Goal: Task Accomplishment & Management: Manage account settings

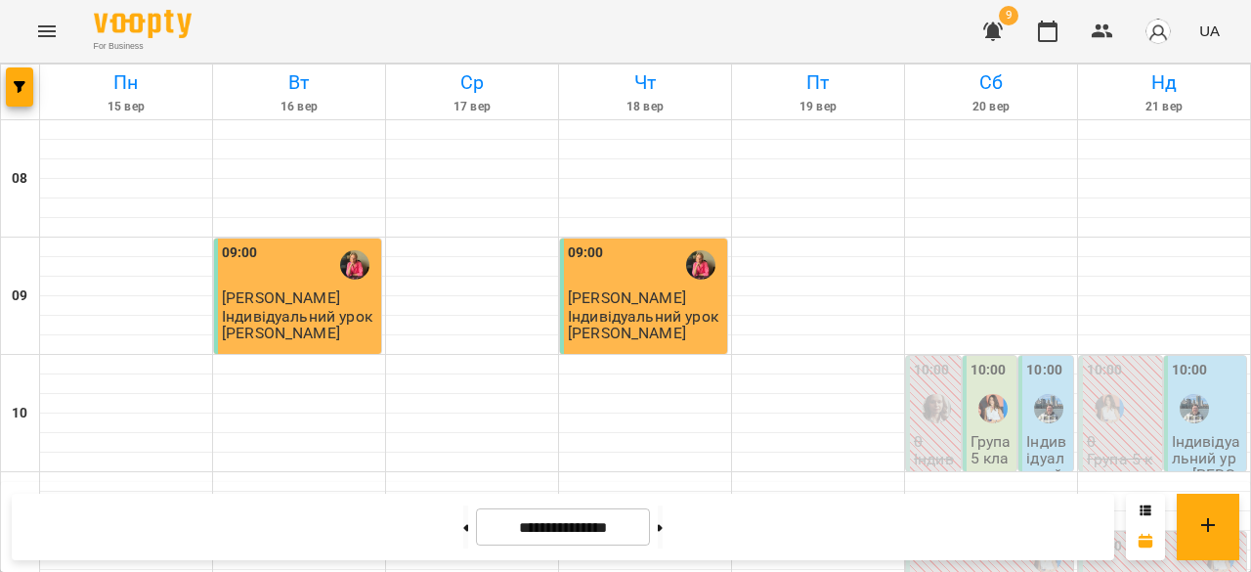
scroll to position [764, 0]
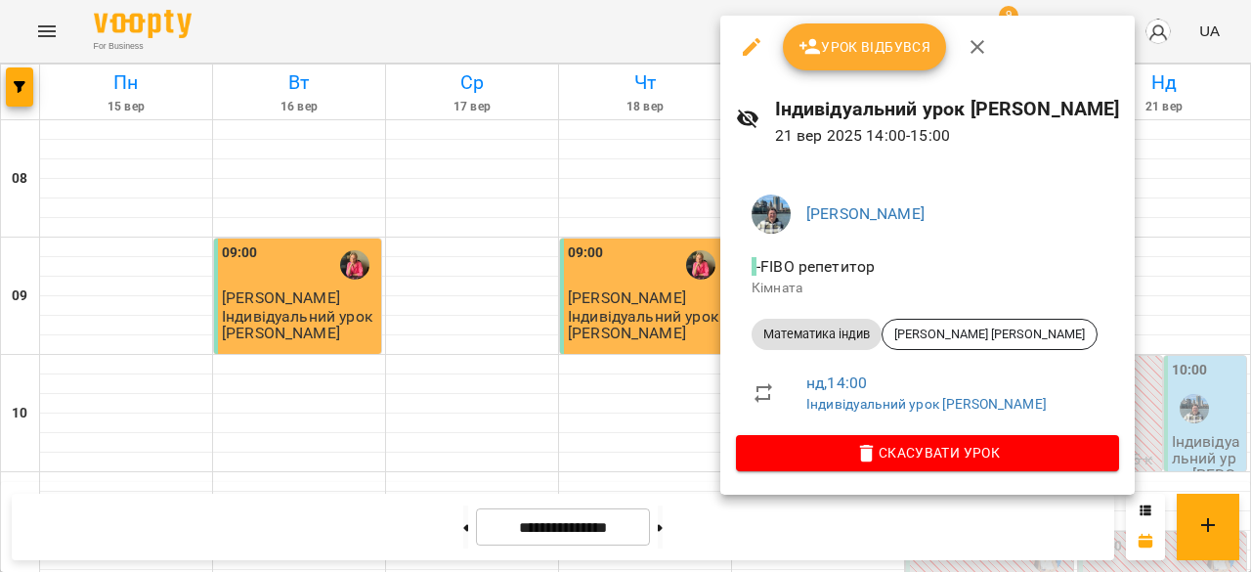
drag, startPoint x: 534, startPoint y: 265, endPoint x: 718, endPoint y: 226, distance: 187.9
click at [536, 266] on div at bounding box center [625, 286] width 1251 height 572
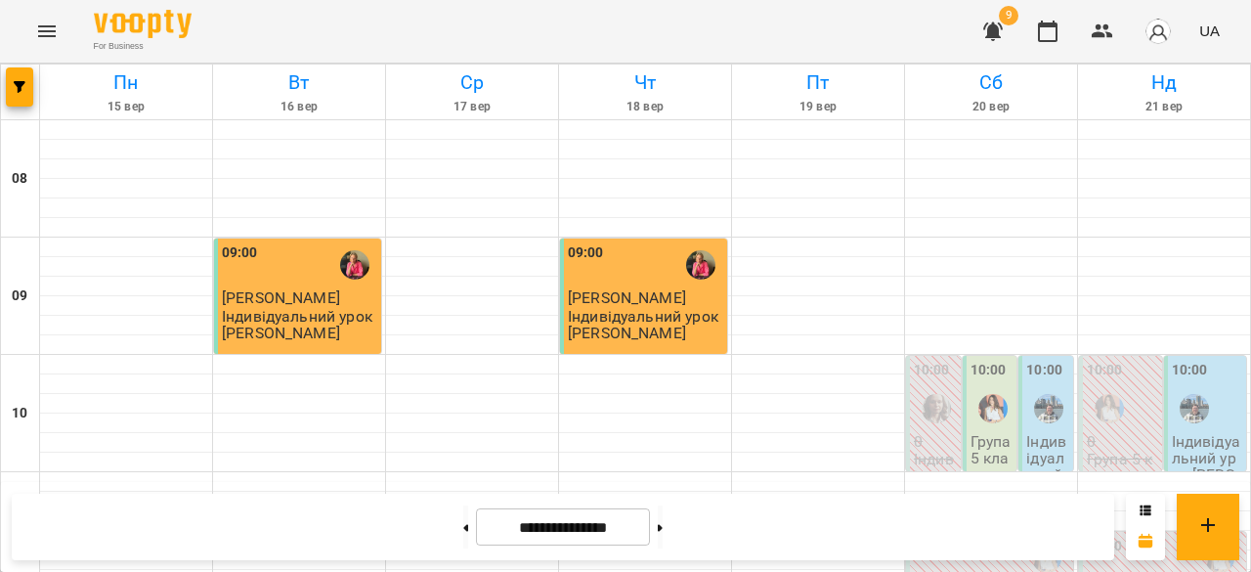
scroll to position [1113, 0]
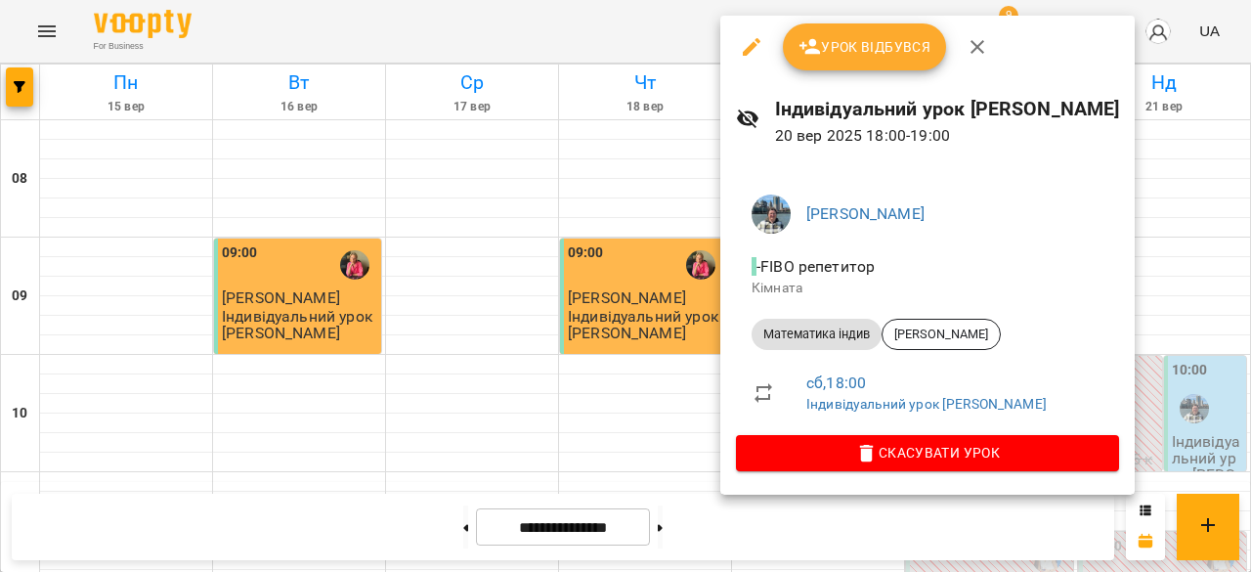
click at [692, 319] on div at bounding box center [625, 286] width 1251 height 572
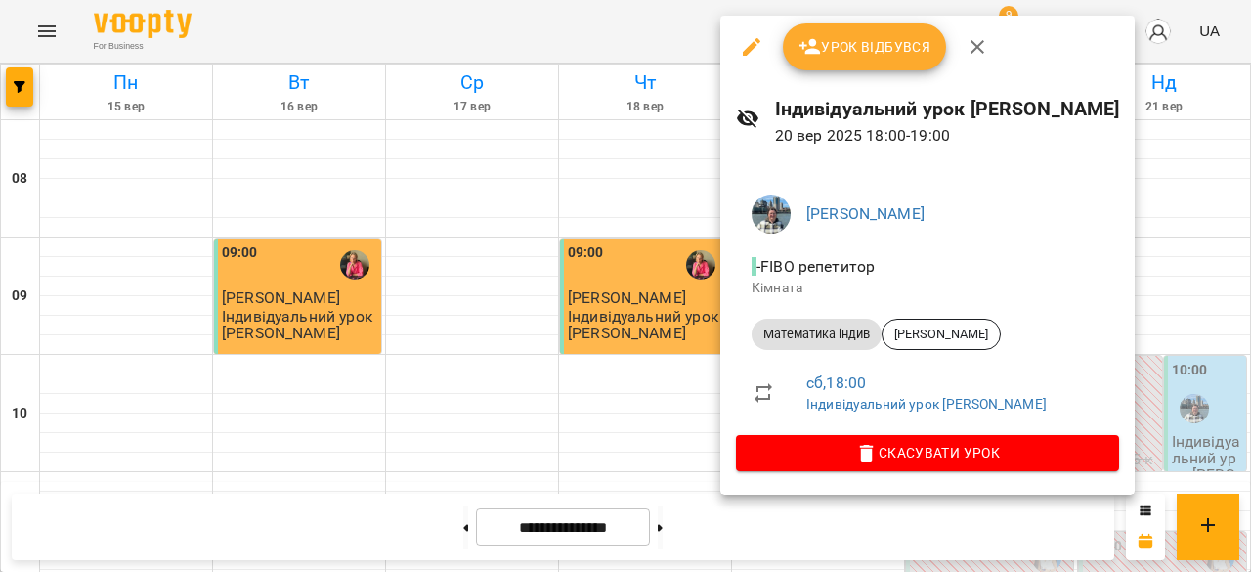
click at [682, 336] on div at bounding box center [625, 286] width 1251 height 572
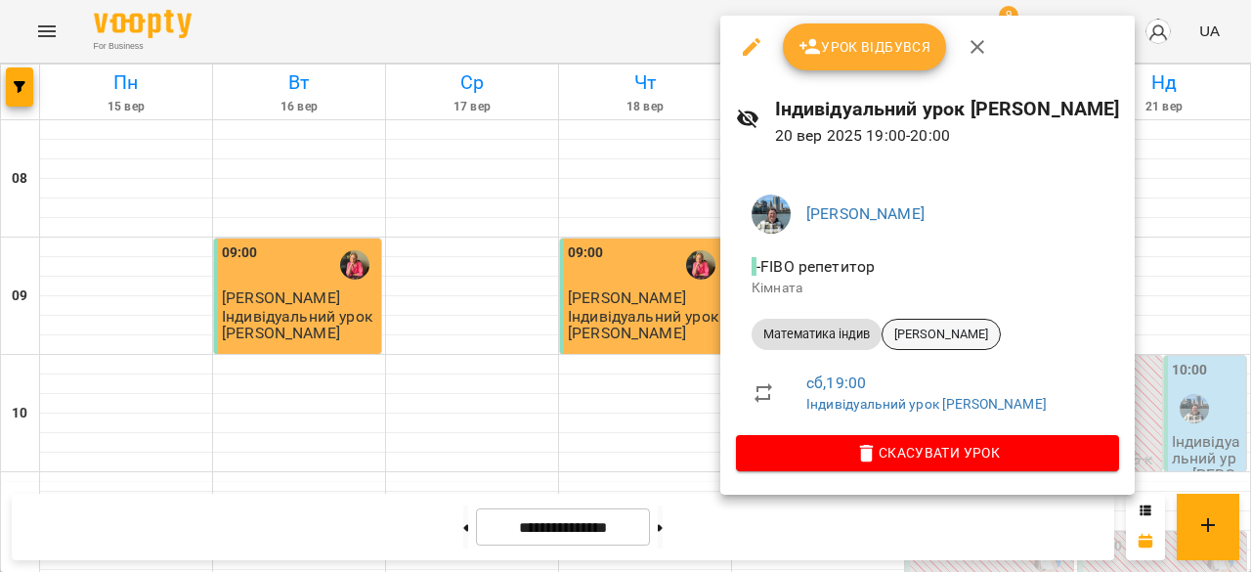
click at [987, 335] on span "[PERSON_NAME]" at bounding box center [941, 335] width 117 height 18
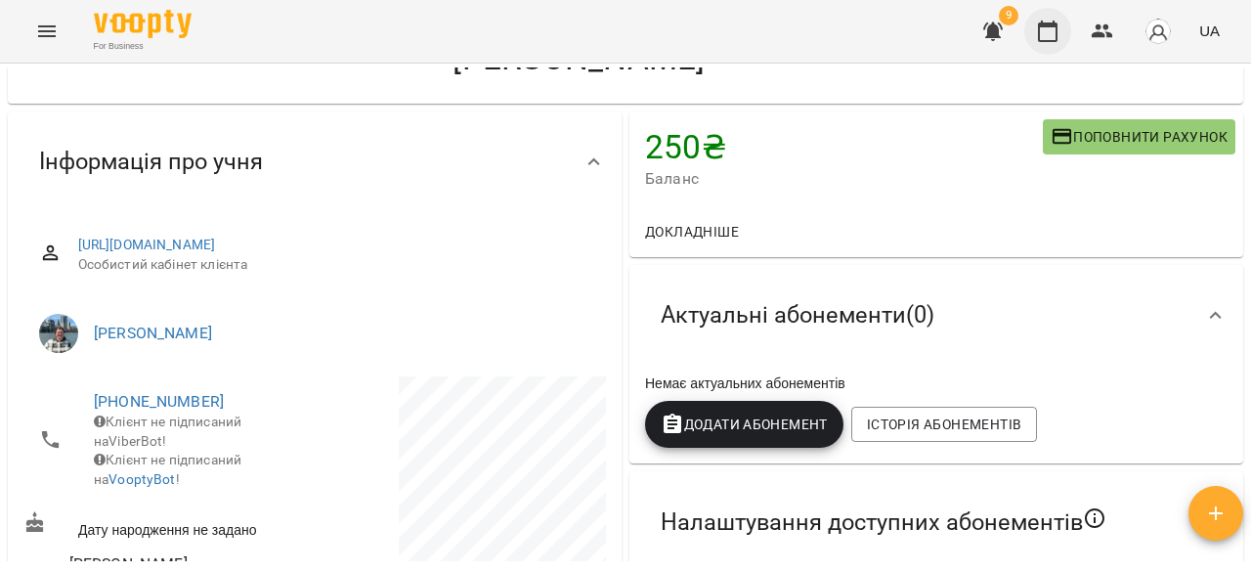
scroll to position [111, 0]
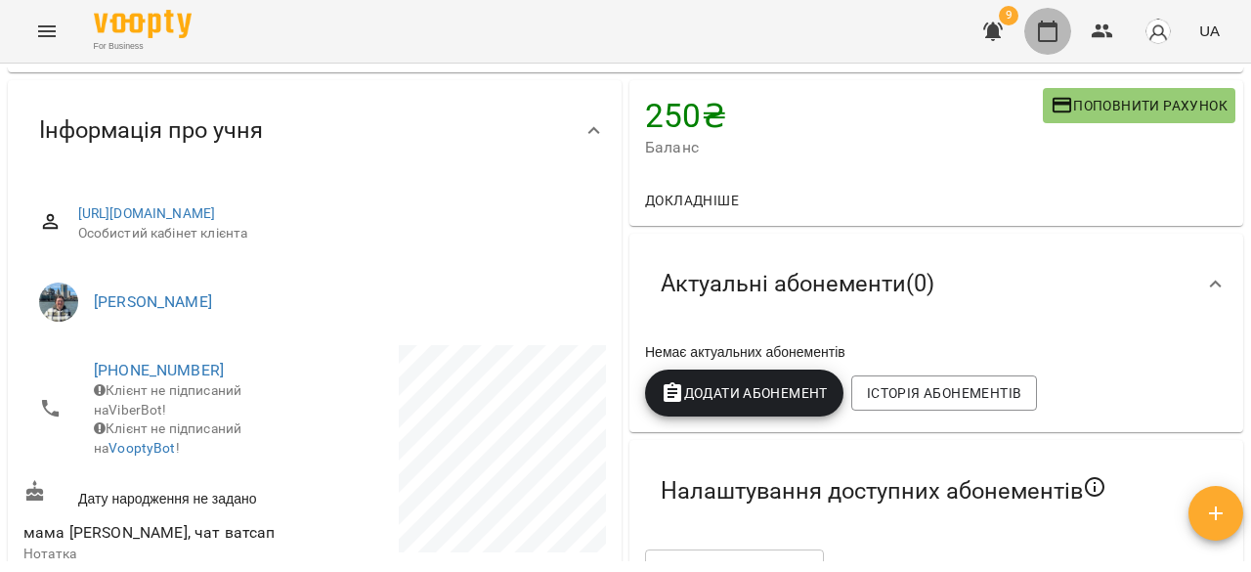
click at [1048, 24] on icon "button" at bounding box center [1048, 32] width 20 height 22
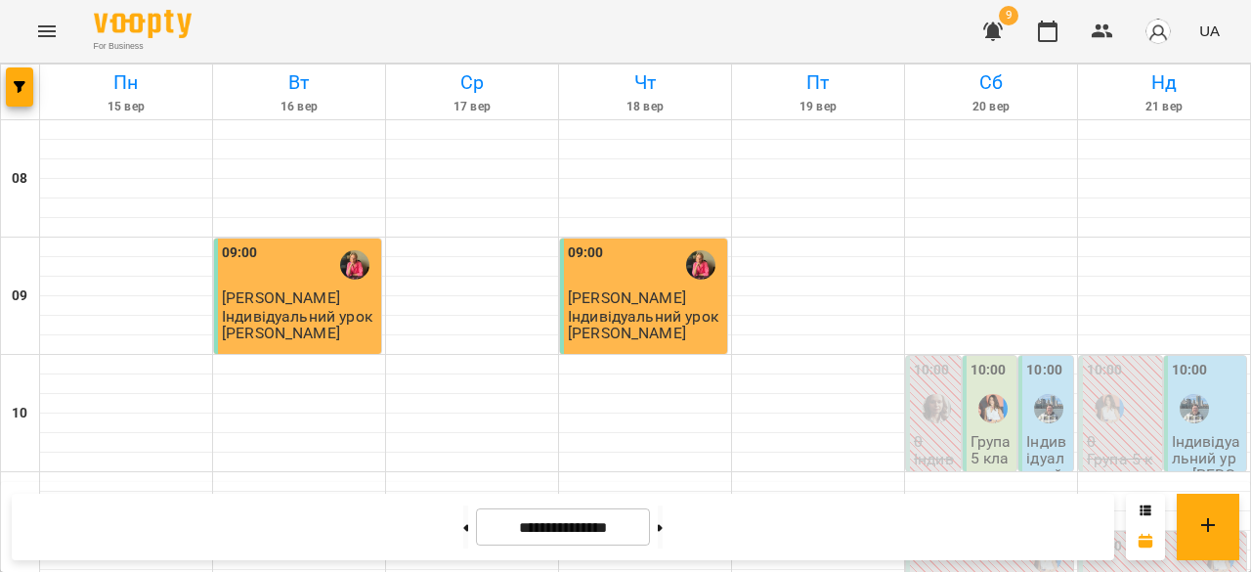
scroll to position [1109, 0]
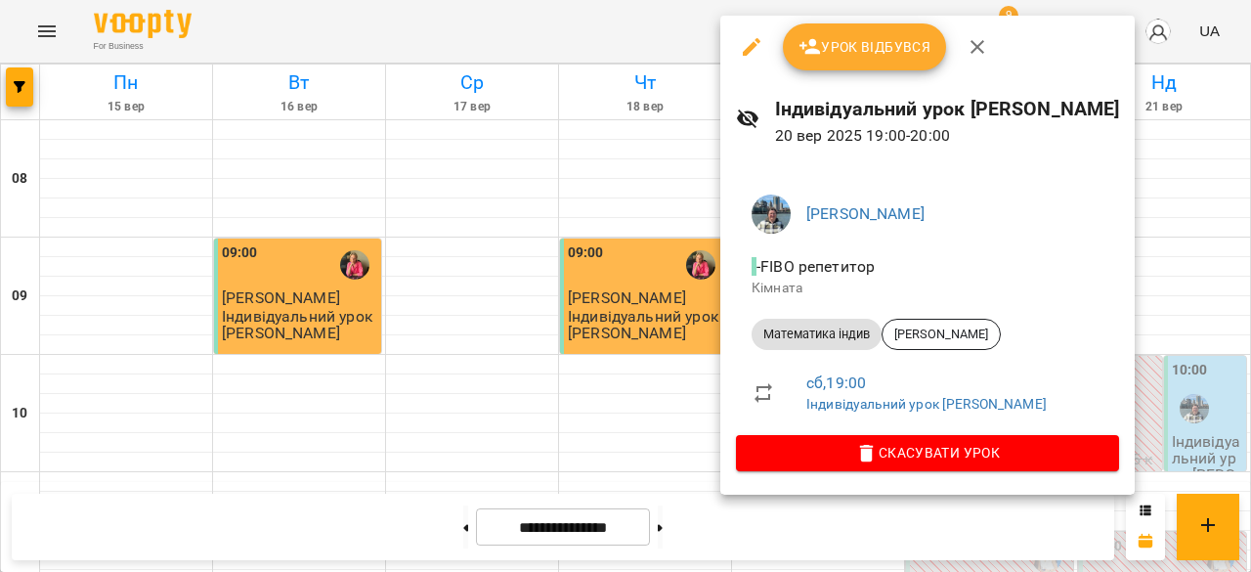
click at [652, 359] on div at bounding box center [625, 286] width 1251 height 572
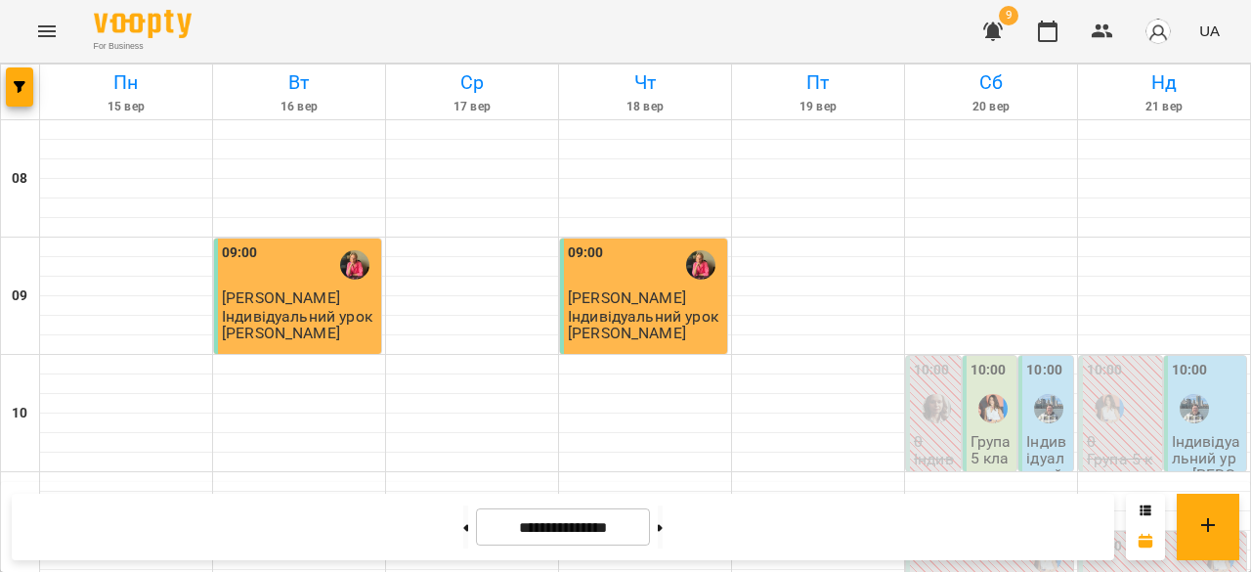
scroll to position [165, 0]
click at [1200, 386] on div at bounding box center [1194, 408] width 45 height 45
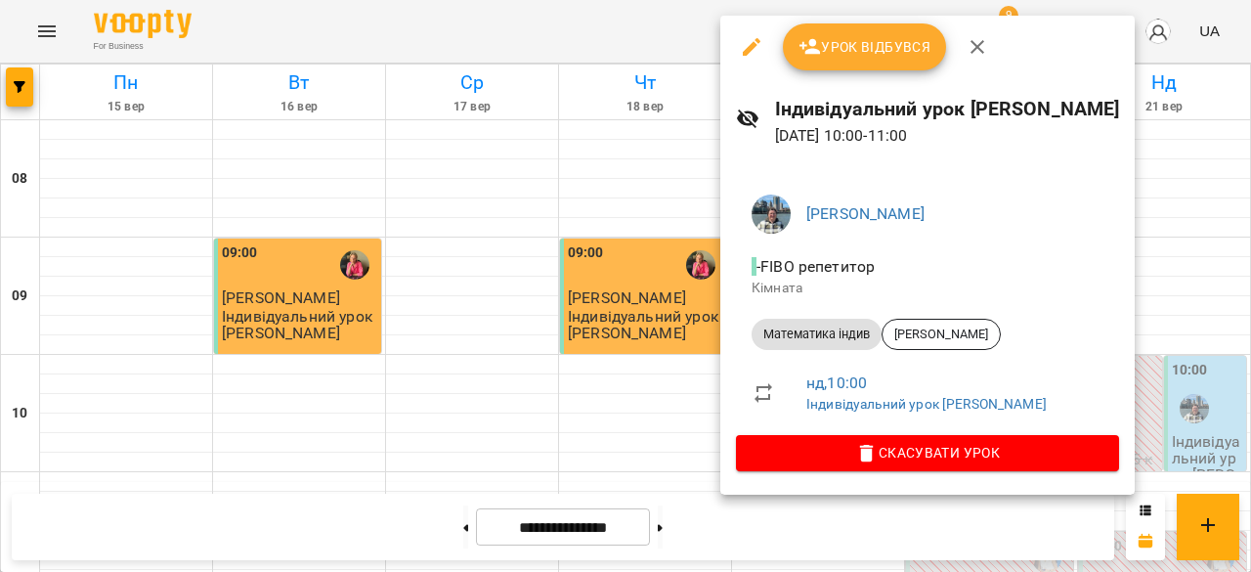
click at [675, 327] on div at bounding box center [625, 286] width 1251 height 572
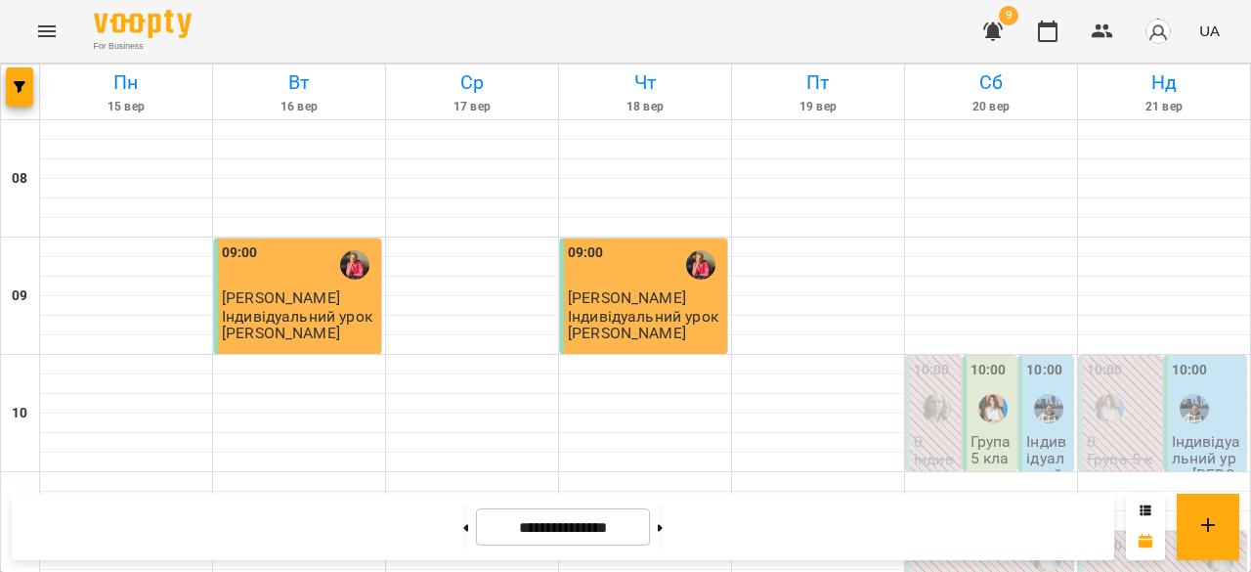
click at [1200, 386] on div at bounding box center [1194, 408] width 45 height 45
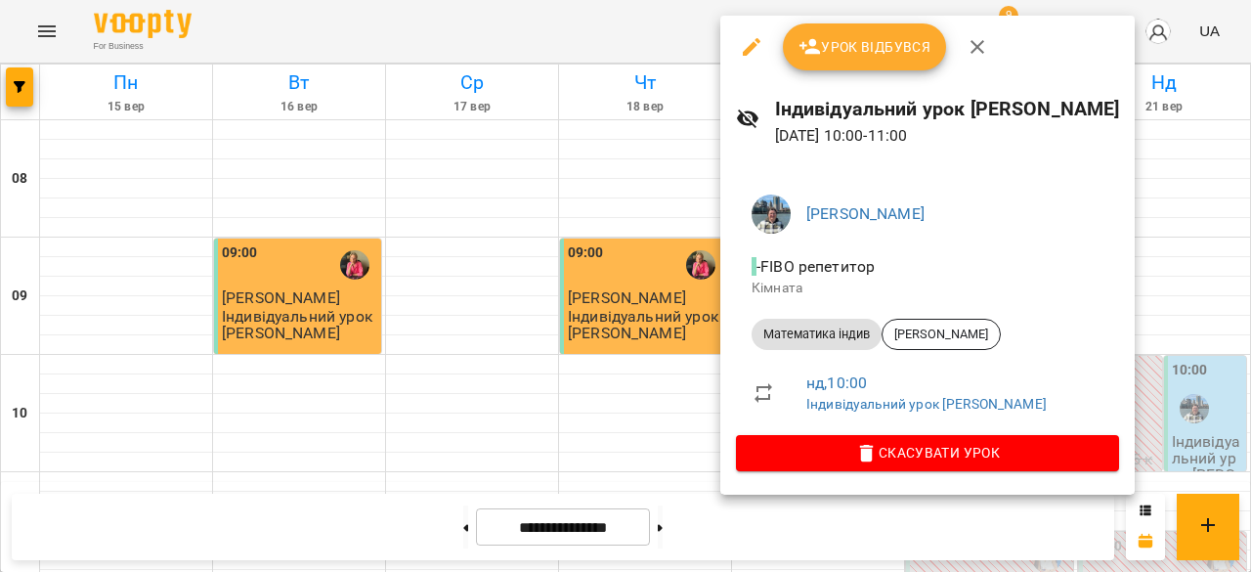
click at [681, 306] on div at bounding box center [625, 286] width 1251 height 572
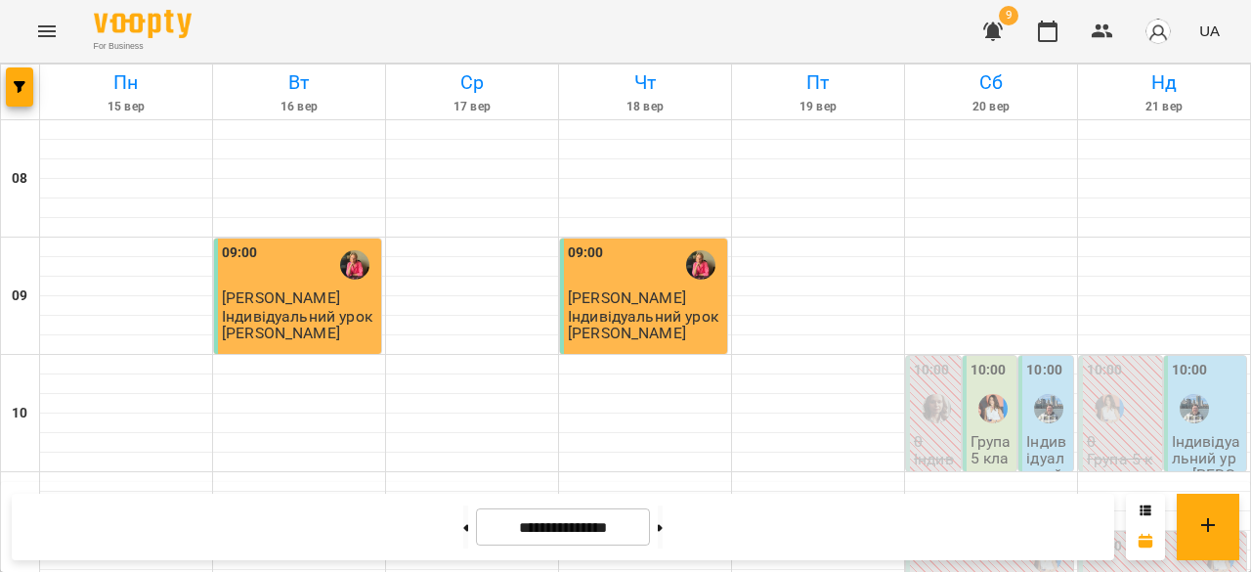
scroll to position [1083, 0]
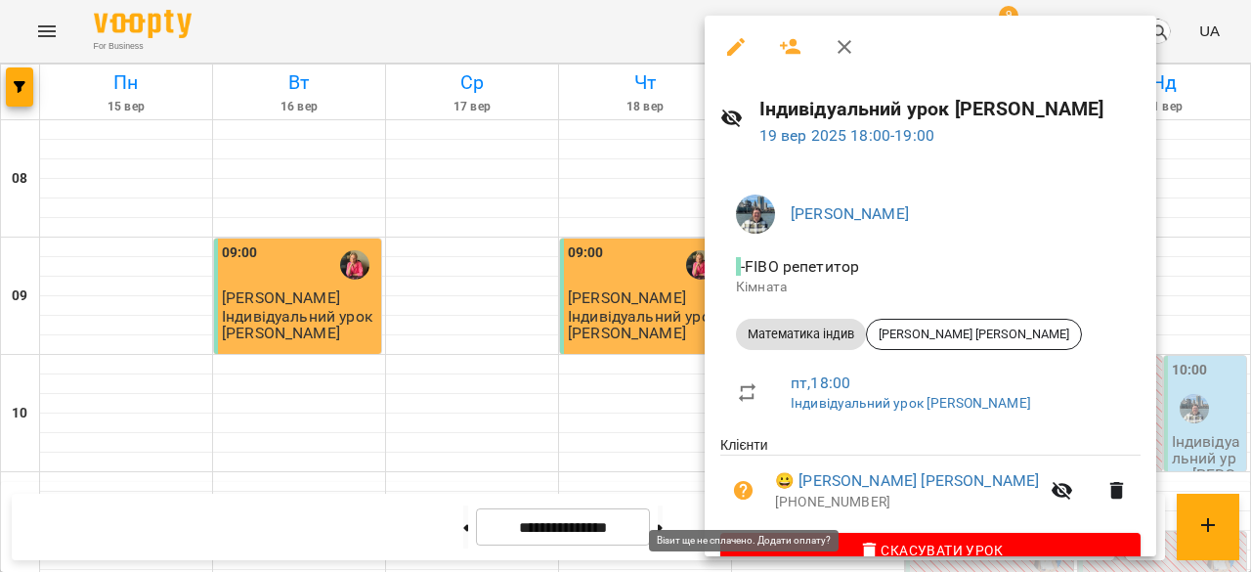
click at [745, 494] on icon "button" at bounding box center [743, 490] width 23 height 23
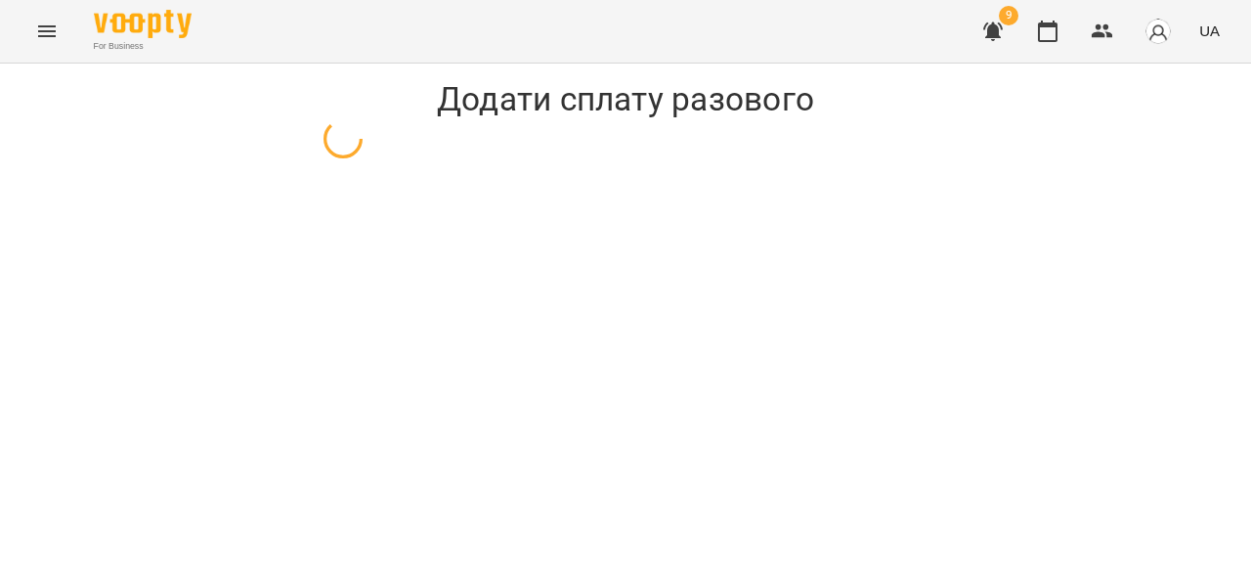
select select "**********"
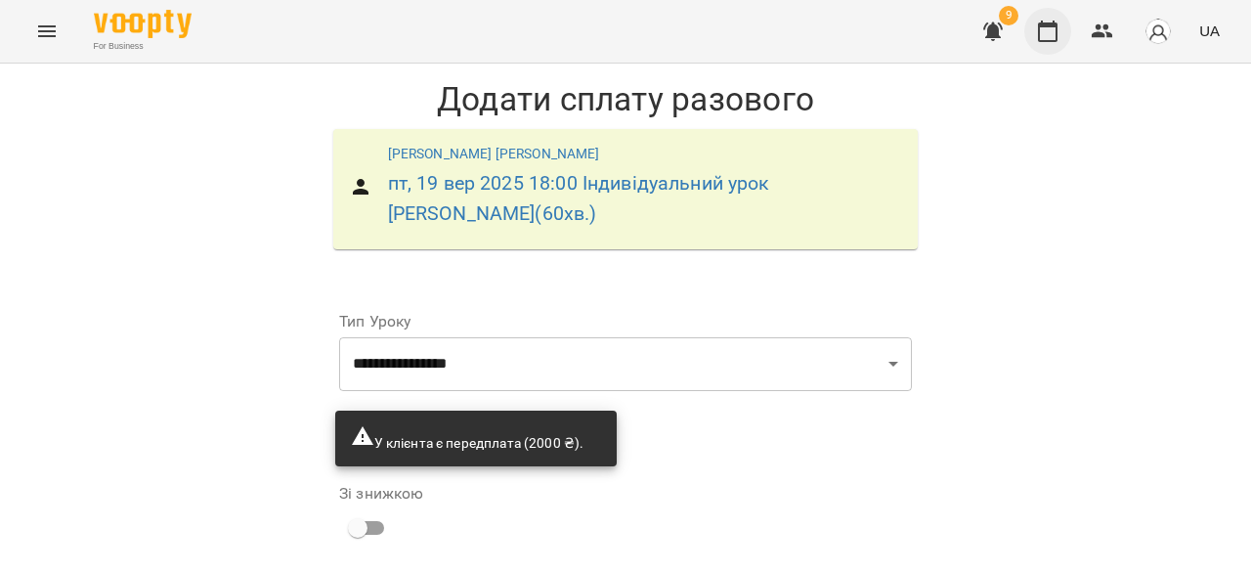
click at [1038, 28] on icon "button" at bounding box center [1047, 31] width 23 height 23
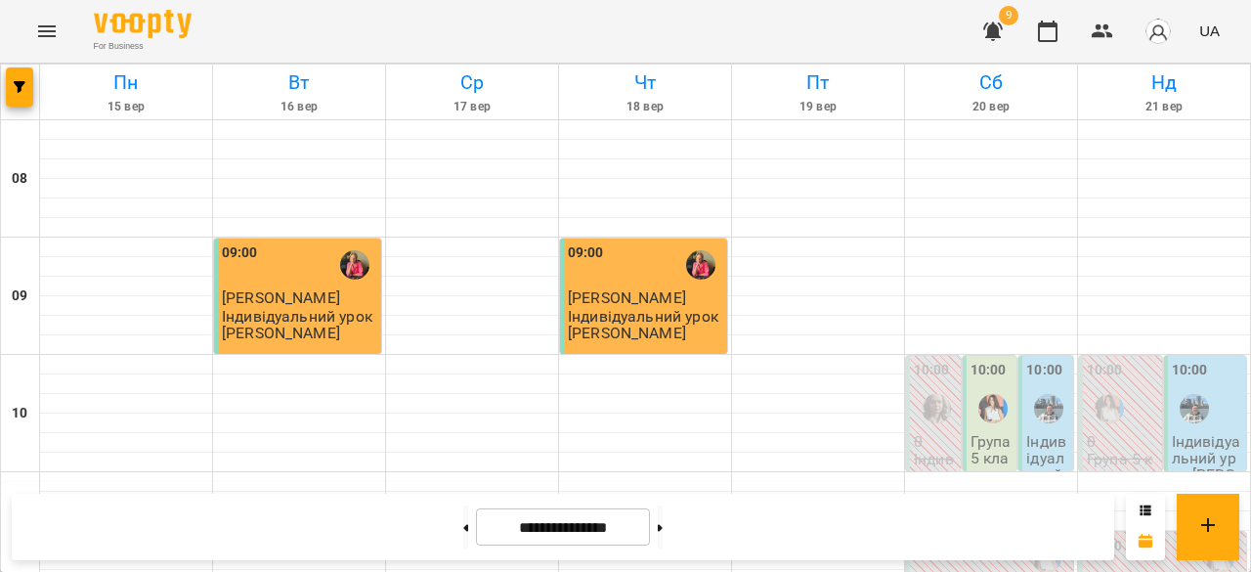
scroll to position [999, 0]
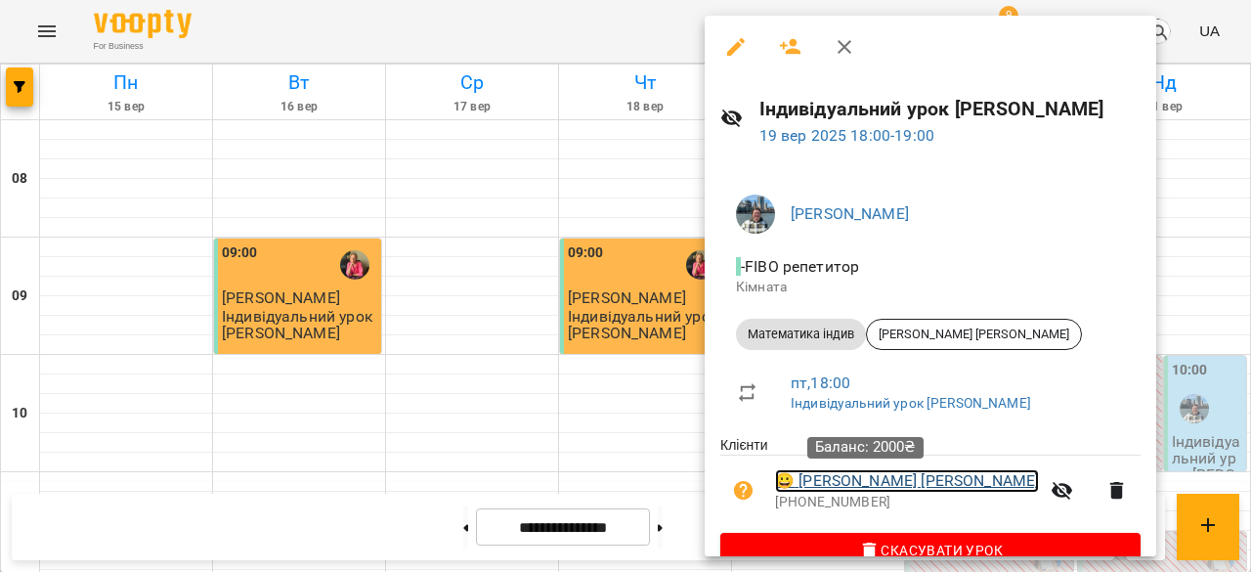
click at [911, 481] on link "😀 [PERSON_NAME] [PERSON_NAME]" at bounding box center [907, 480] width 264 height 23
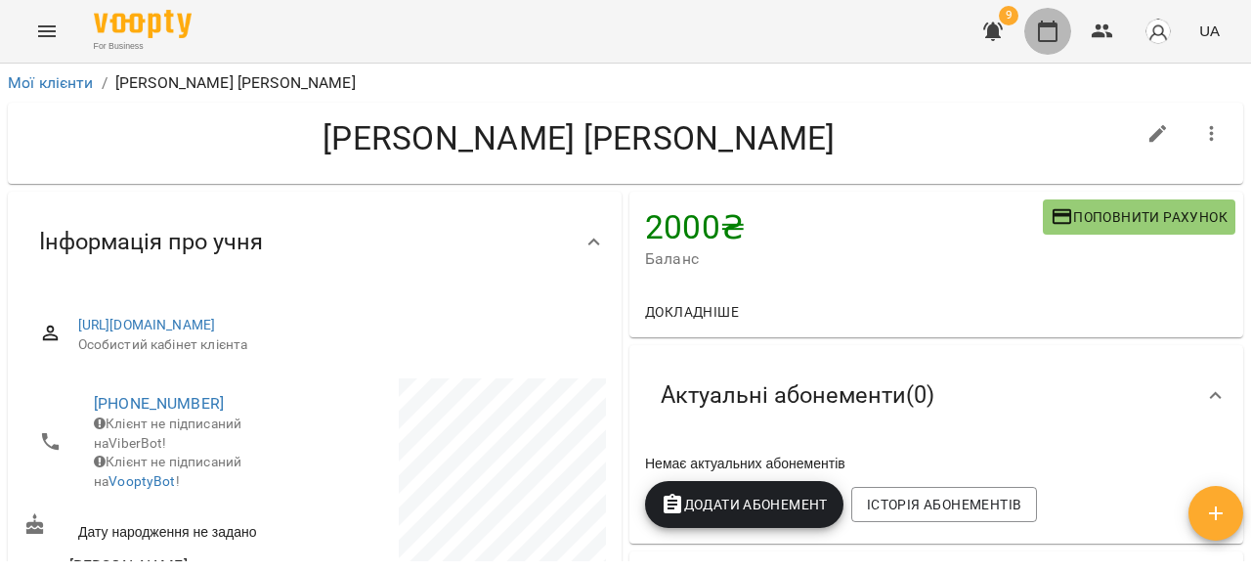
click at [1052, 21] on icon "button" at bounding box center [1047, 31] width 23 height 23
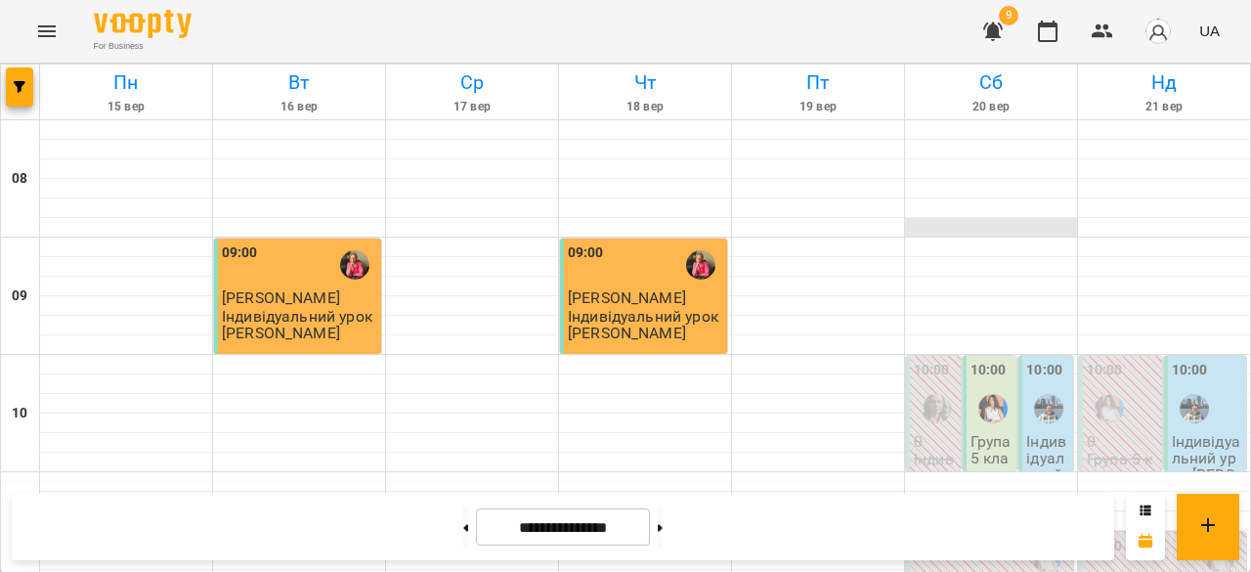
scroll to position [1076, 0]
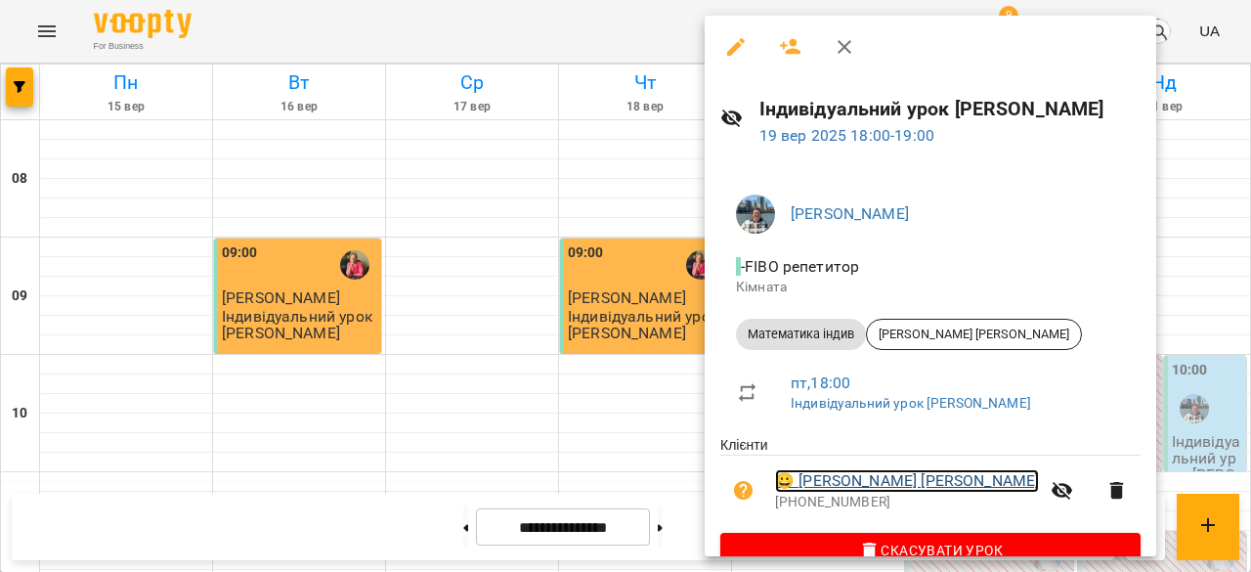
click at [894, 478] on link "😀 [PERSON_NAME] [PERSON_NAME]" at bounding box center [907, 480] width 264 height 23
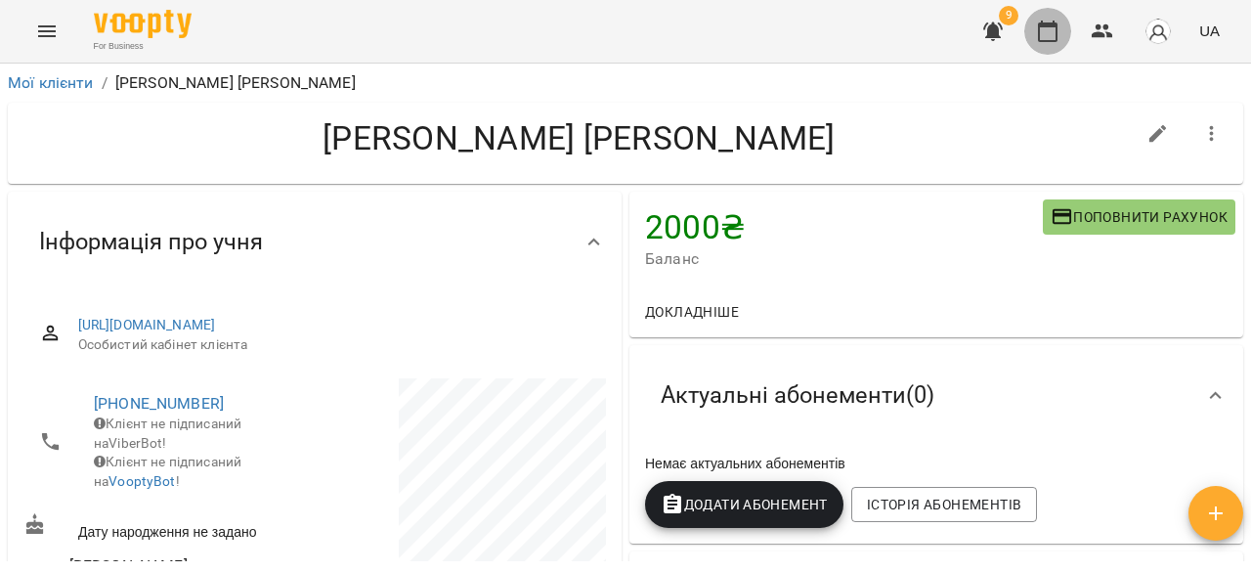
click at [1041, 36] on icon "button" at bounding box center [1048, 32] width 20 height 22
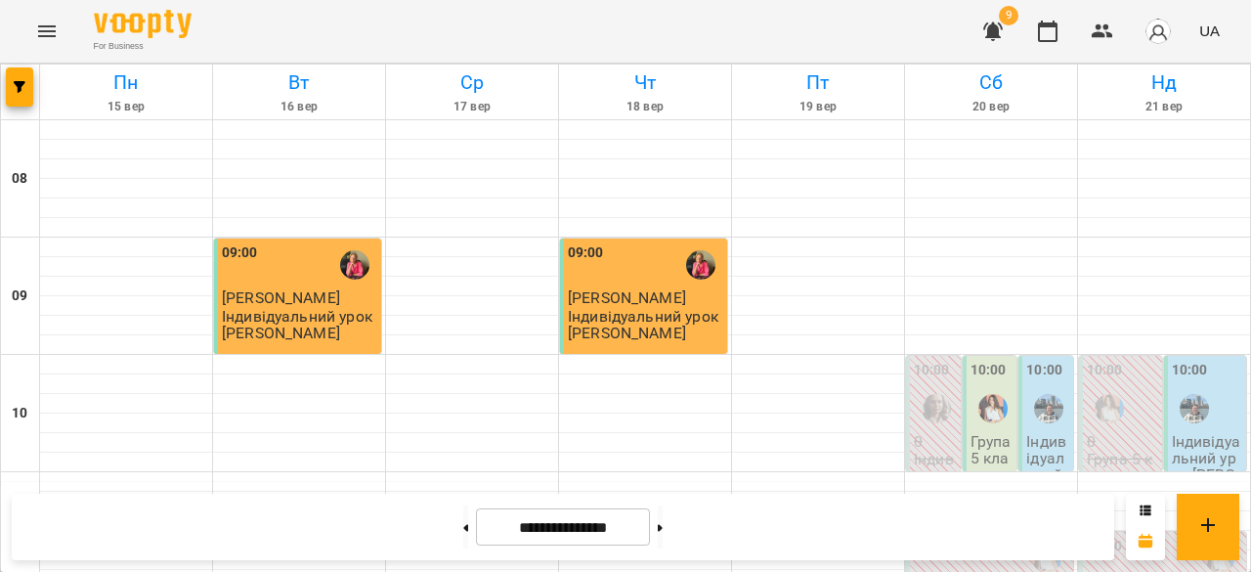
scroll to position [1025, 0]
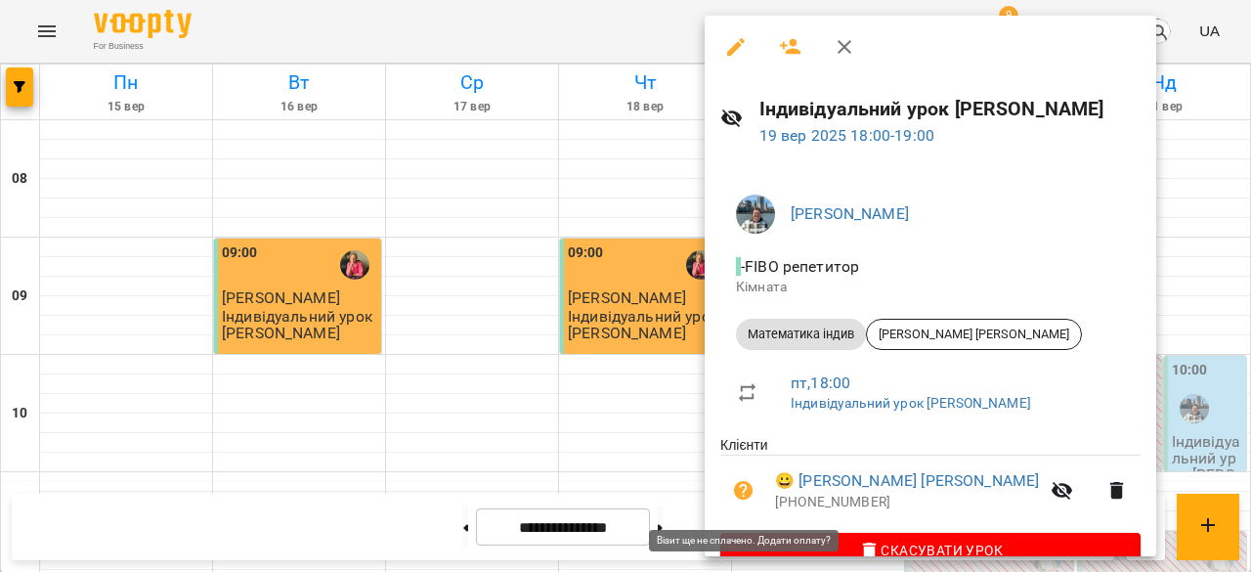
click at [742, 492] on icon "button" at bounding box center [744, 491] width 20 height 20
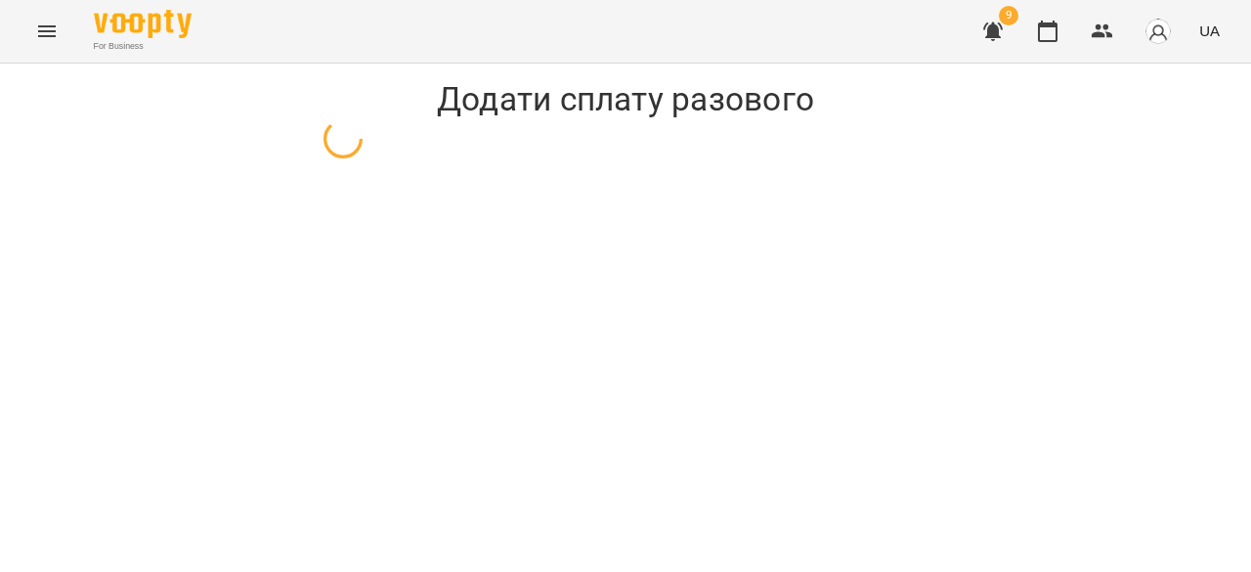
select select "**********"
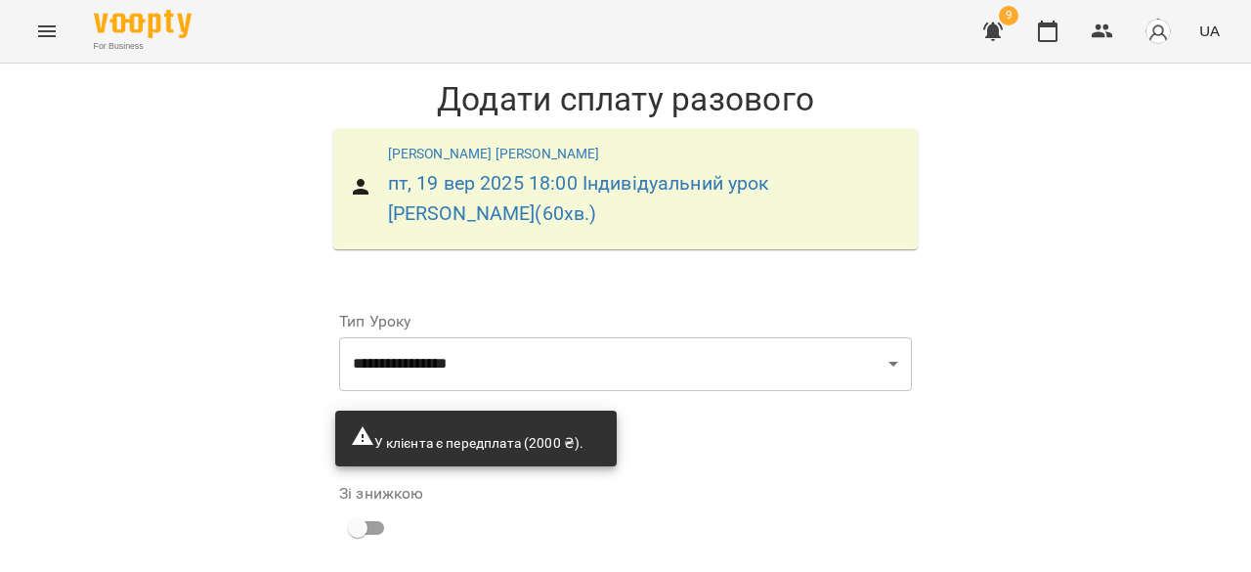
scroll to position [240, 0]
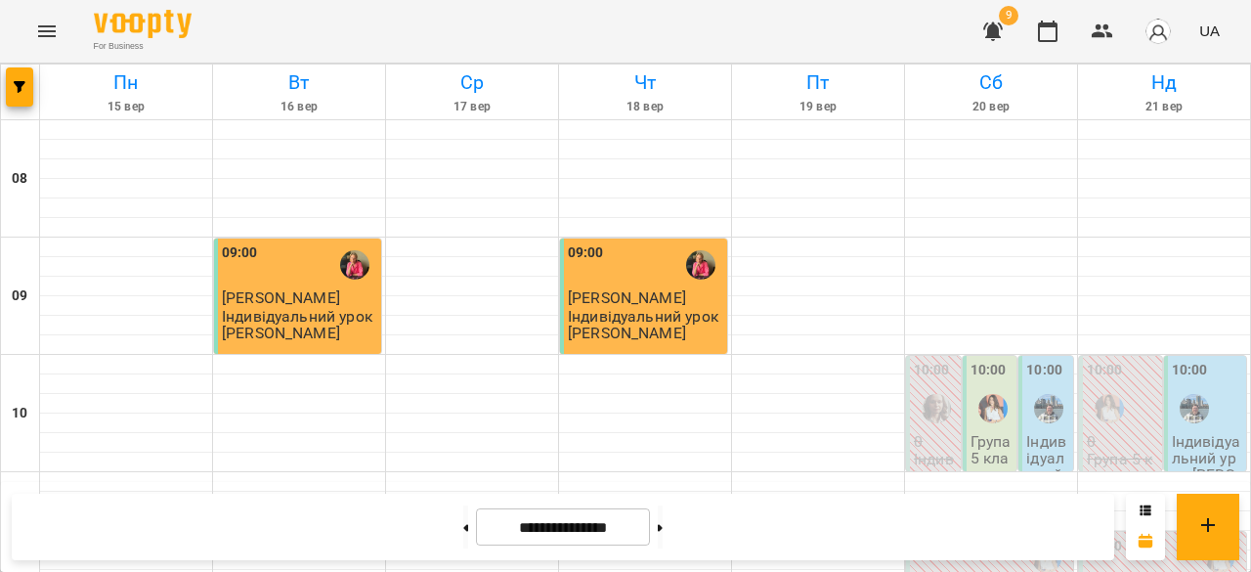
scroll to position [1233, 0]
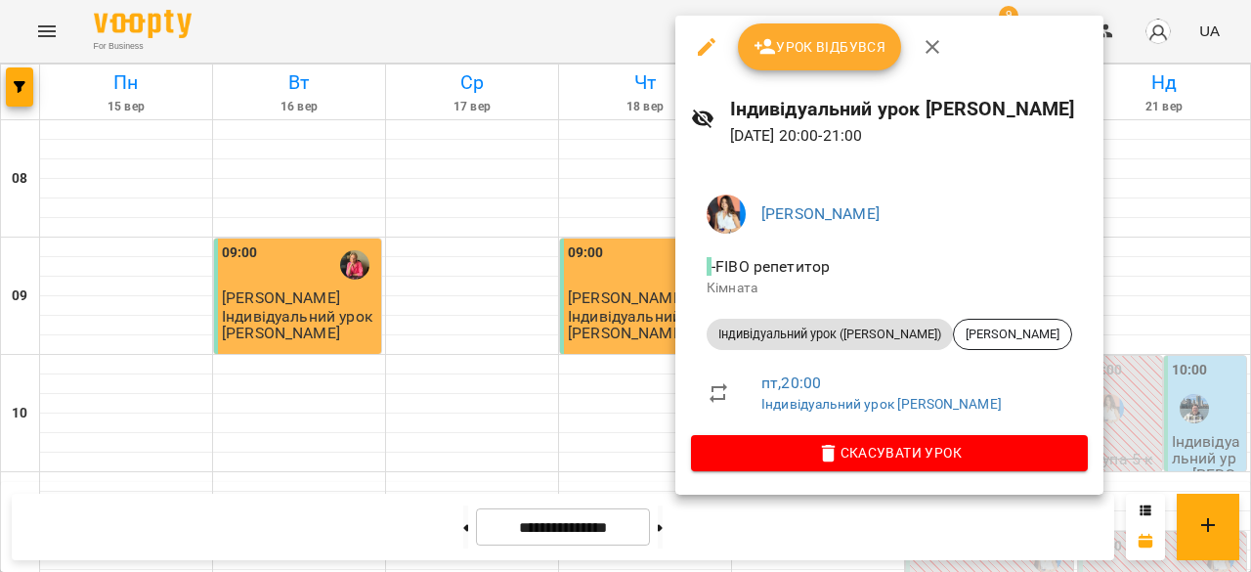
click at [769, 46] on icon "button" at bounding box center [766, 47] width 22 height 16
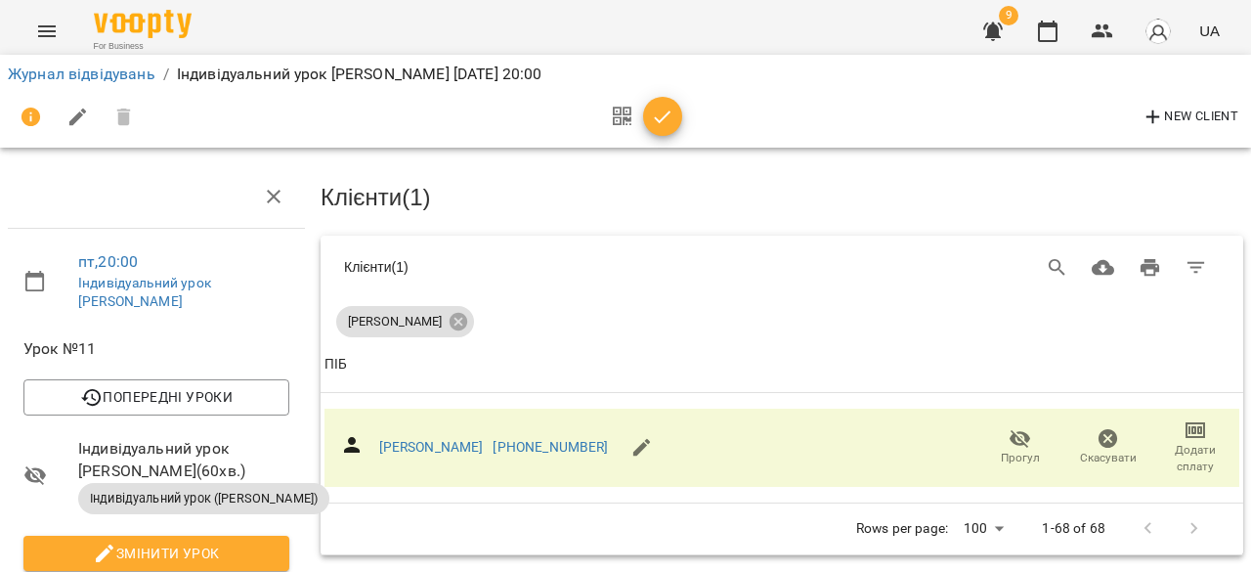
scroll to position [165, 0]
click at [660, 121] on icon "button" at bounding box center [663, 116] width 17 height 13
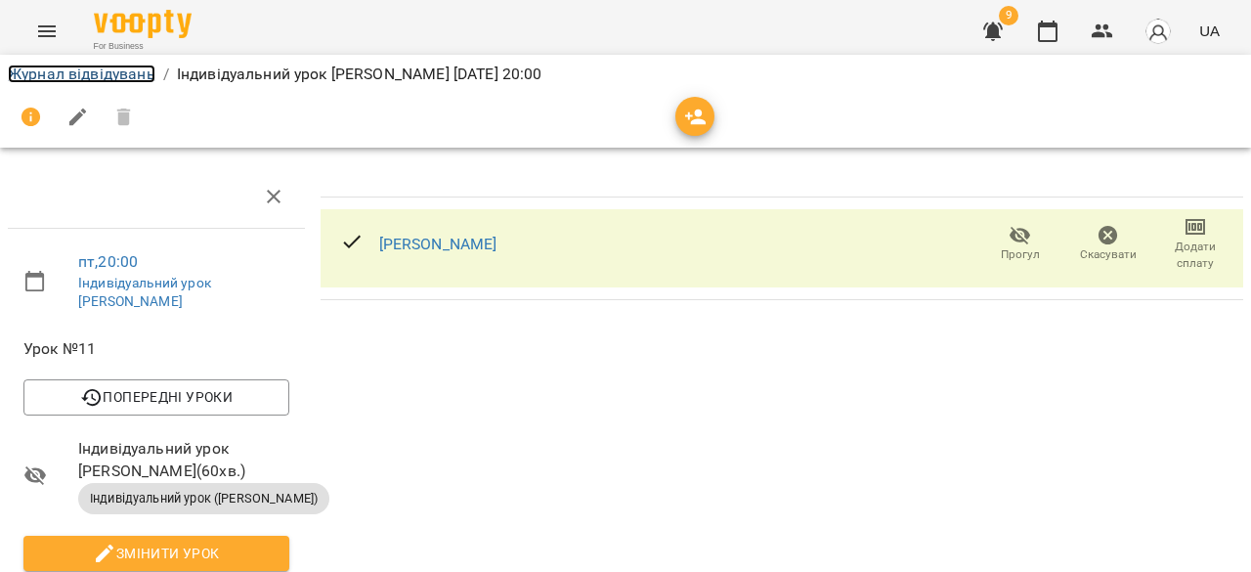
click at [113, 74] on link "Журнал відвідувань" at bounding box center [82, 74] width 148 height 19
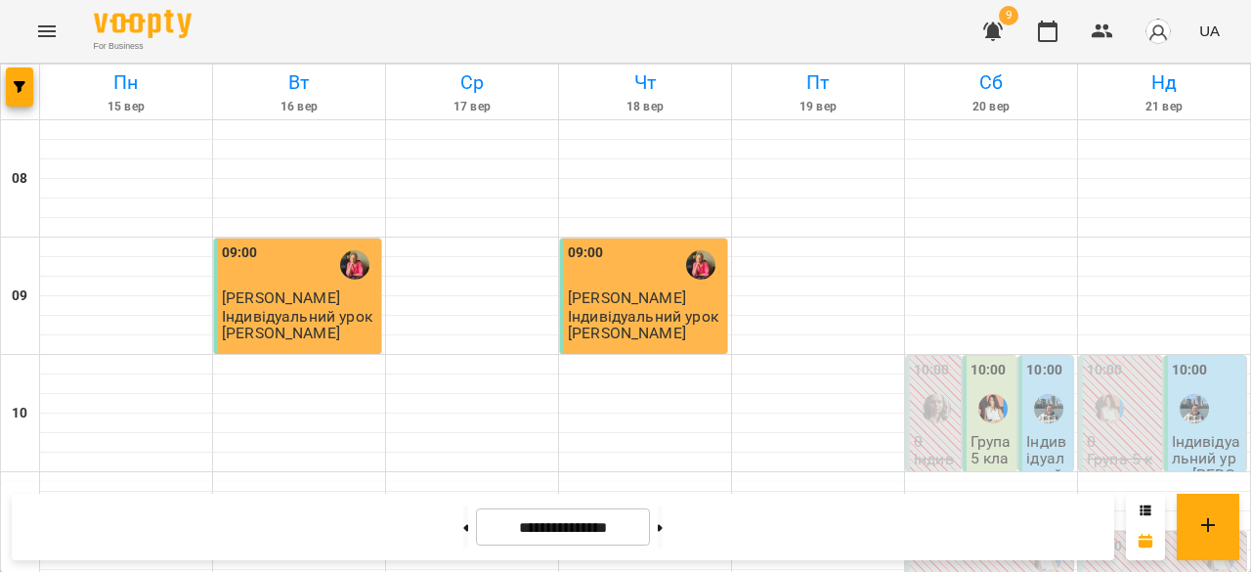
scroll to position [1315, 0]
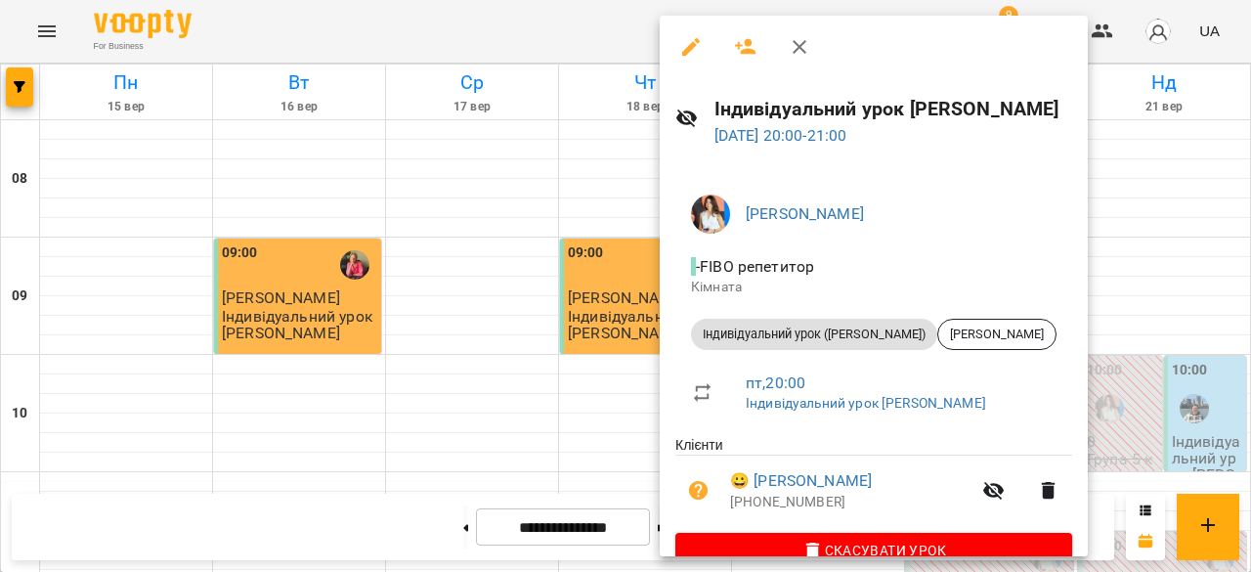
click at [518, 342] on div at bounding box center [625, 286] width 1251 height 572
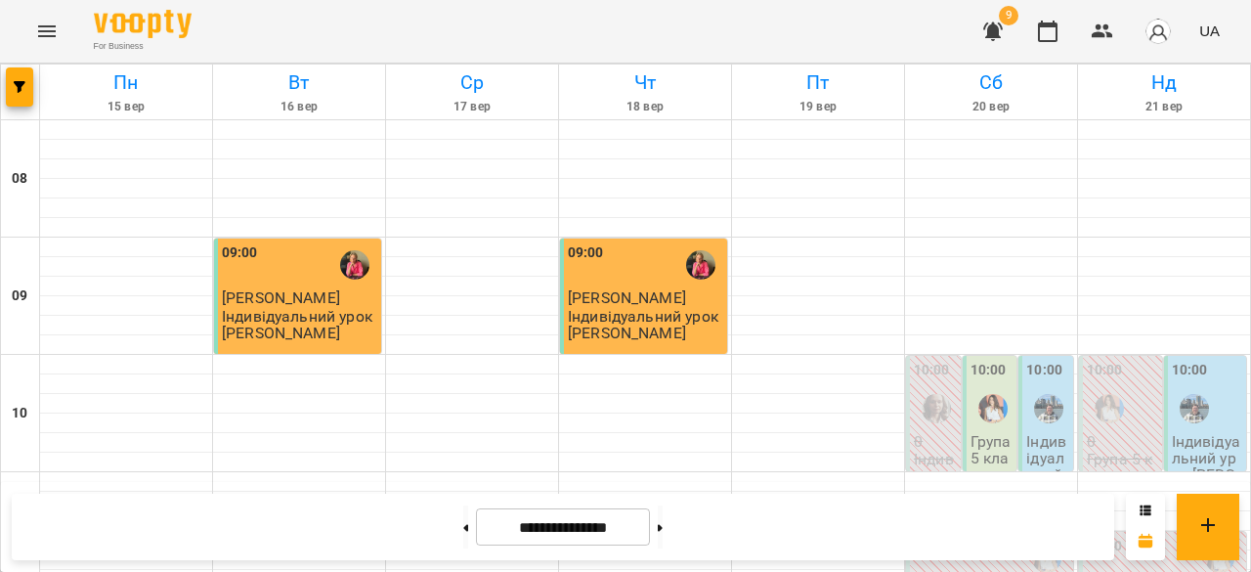
scroll to position [1212, 0]
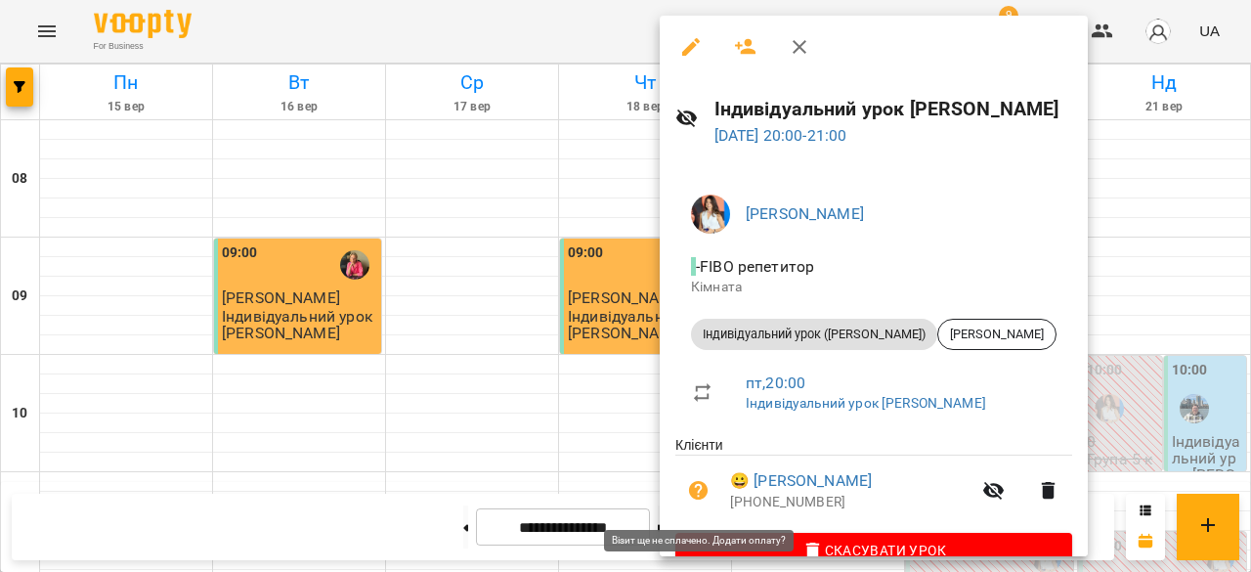
click at [699, 494] on icon "button" at bounding box center [698, 490] width 23 height 23
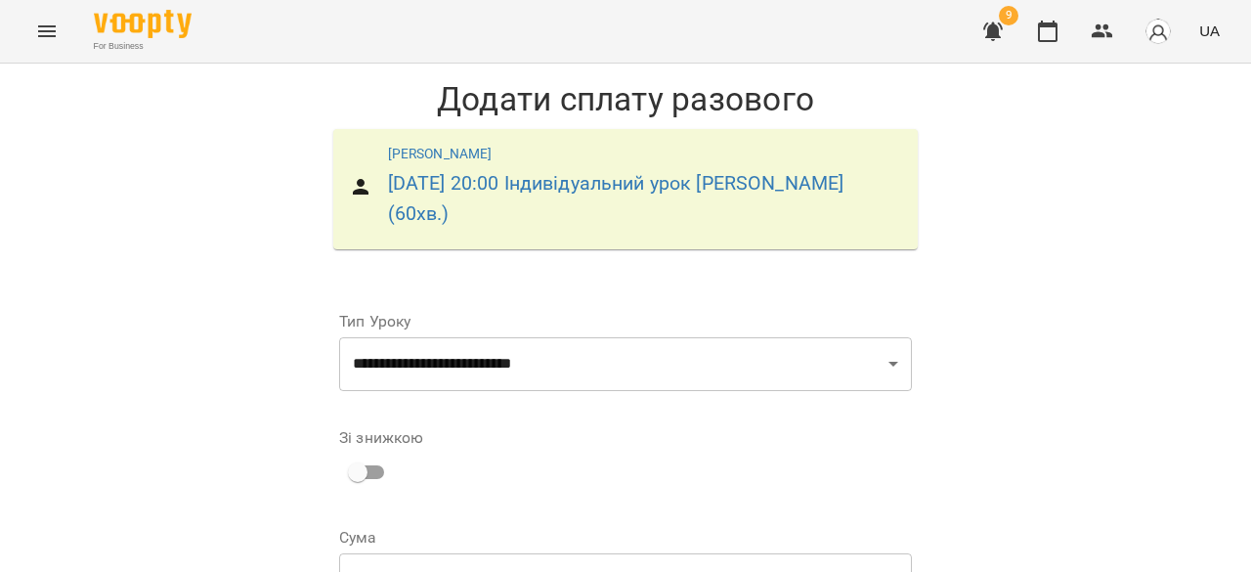
scroll to position [349, 0]
select select "****"
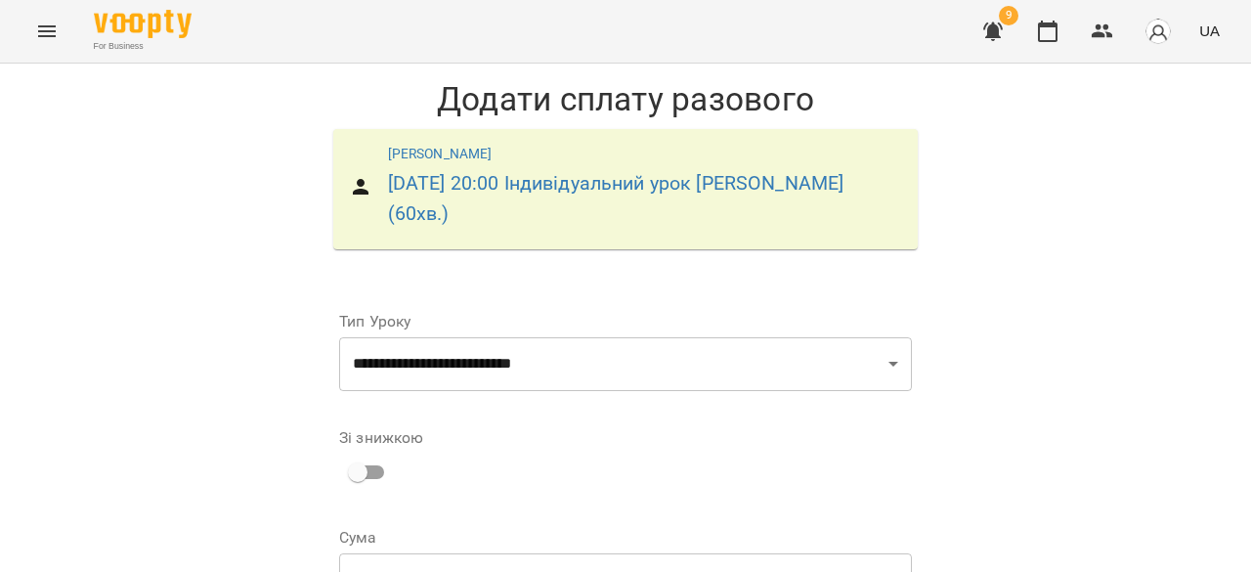
scroll to position [367, 0]
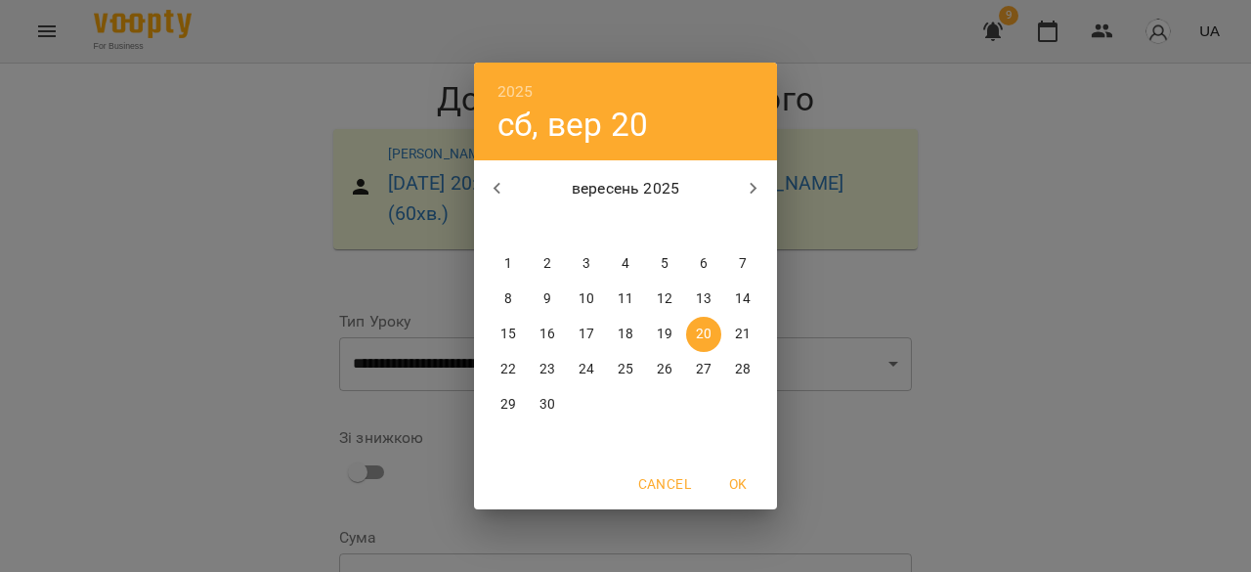
click at [744, 488] on span "OK" at bounding box center [738, 483] width 47 height 23
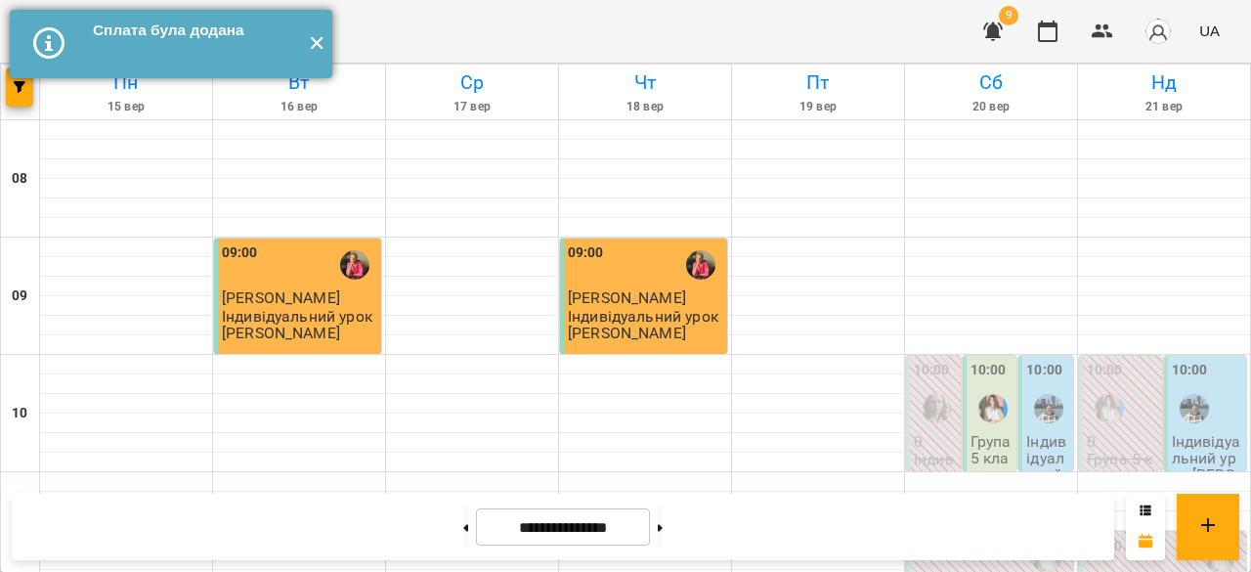
click at [315, 52] on button "✕" at bounding box center [316, 44] width 32 height 68
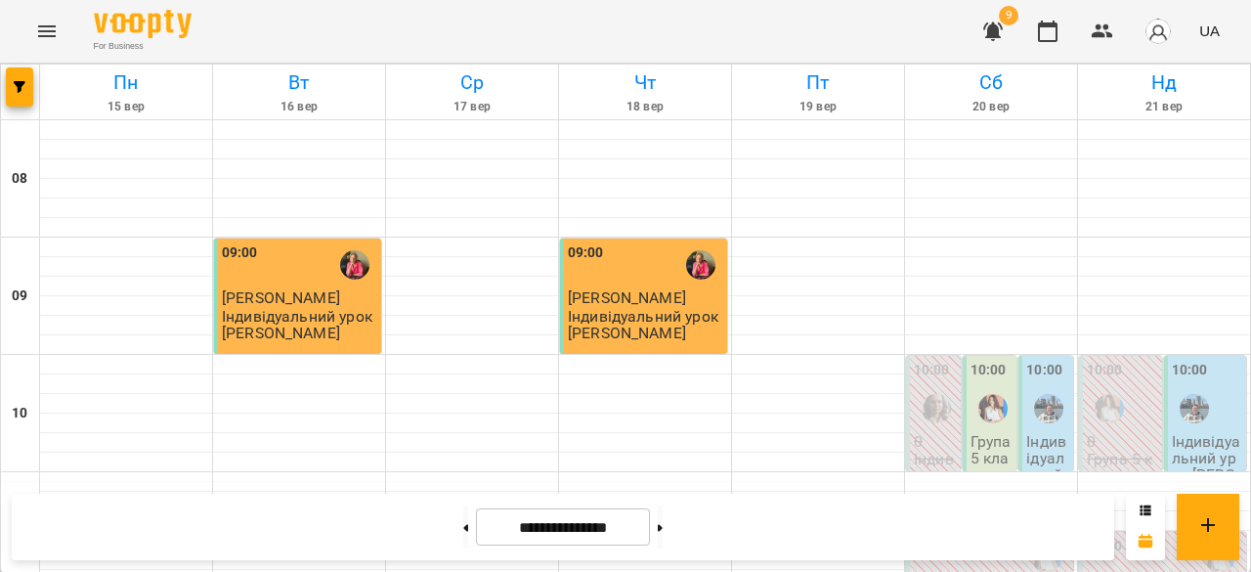
scroll to position [1312, 0]
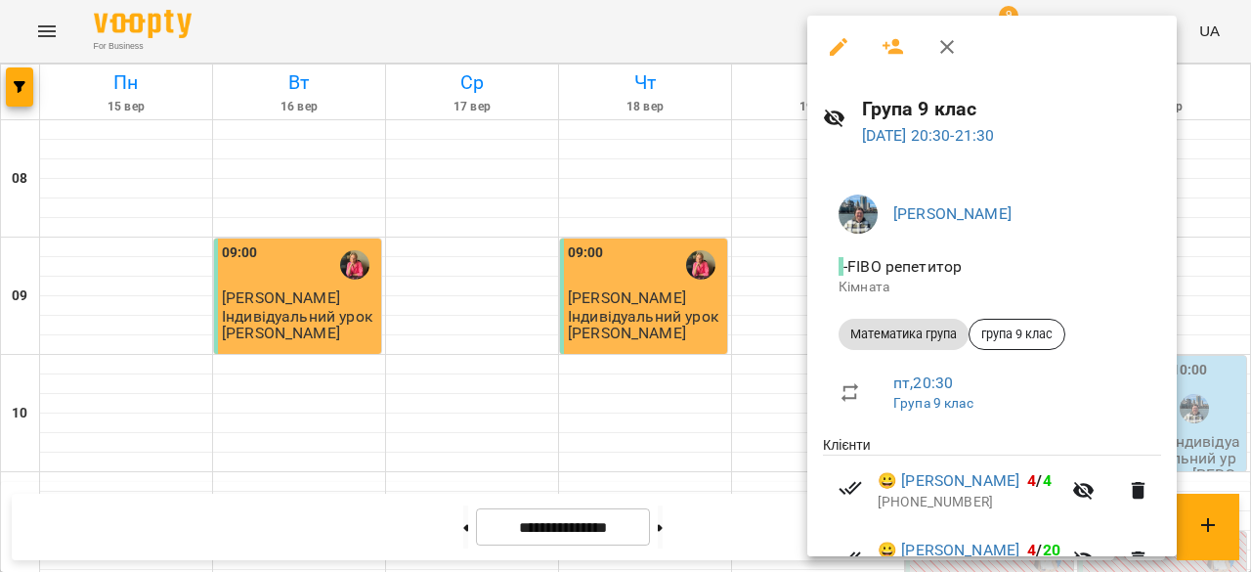
click at [674, 434] on div at bounding box center [625, 286] width 1251 height 572
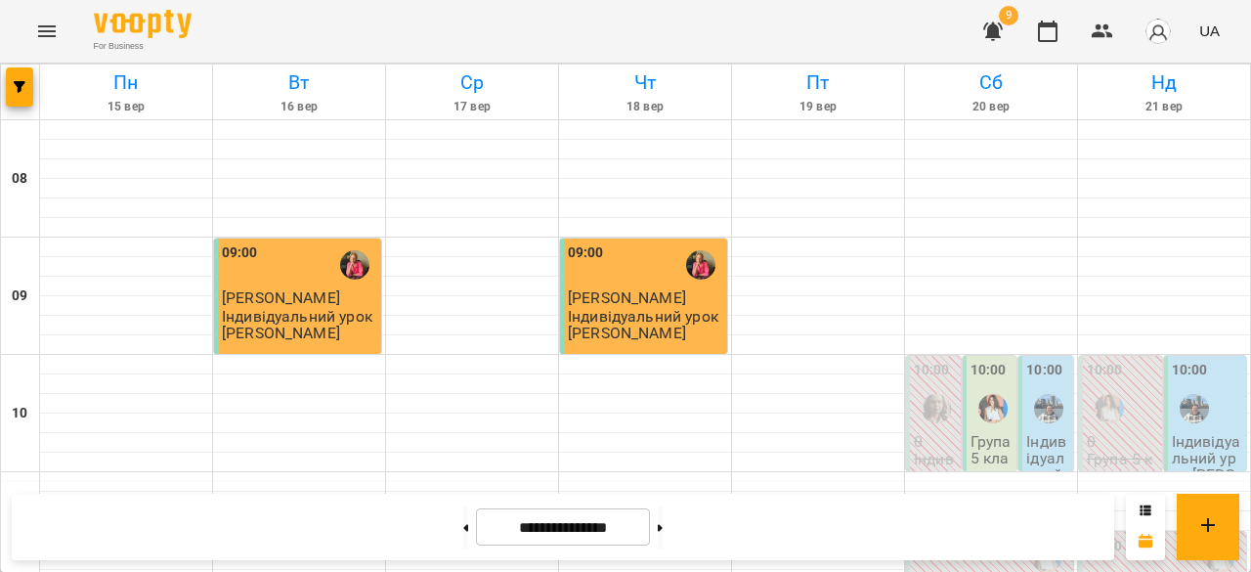
scroll to position [138, 0]
